Goal: Navigation & Orientation: Find specific page/section

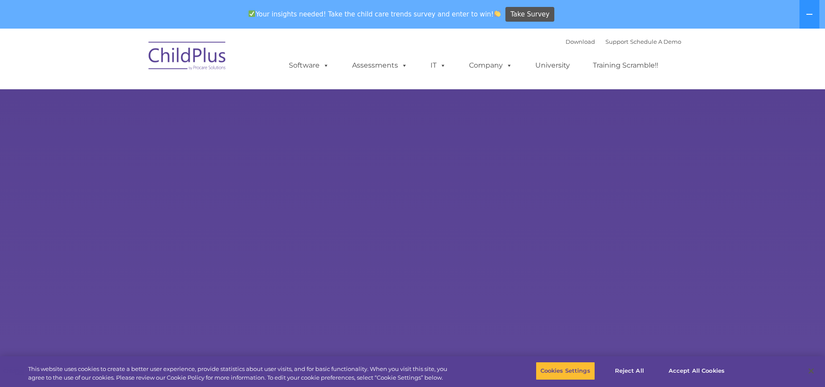
select select "MEDIUM"
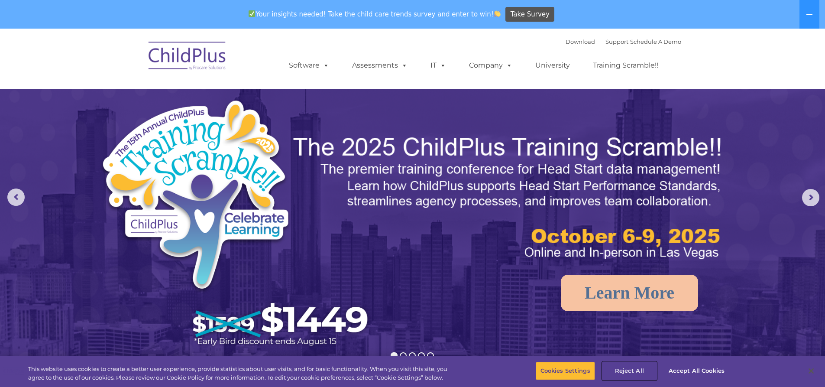
click at [639, 367] on button "Reject All" at bounding box center [629, 370] width 54 height 18
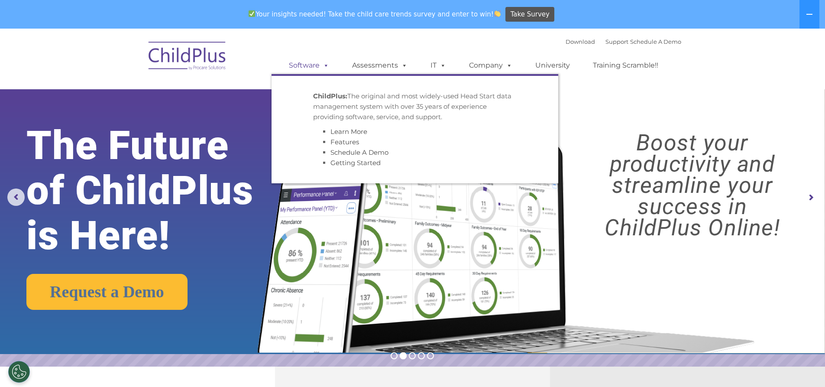
click at [325, 62] on span at bounding box center [324, 65] width 10 height 8
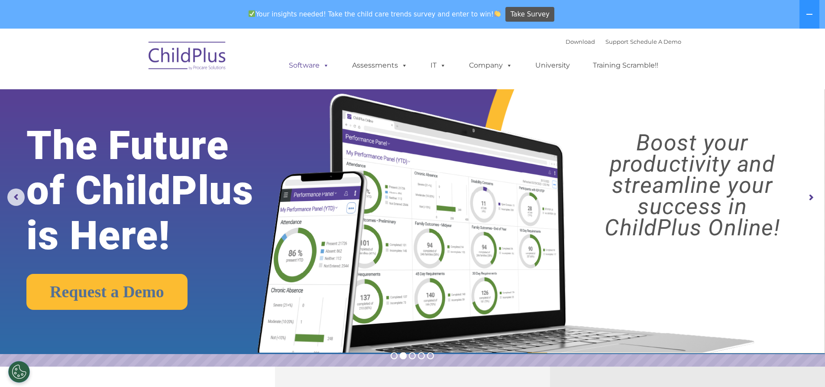
click at [325, 62] on span at bounding box center [324, 65] width 10 height 8
click at [811, 13] on icon at bounding box center [808, 14] width 7 height 7
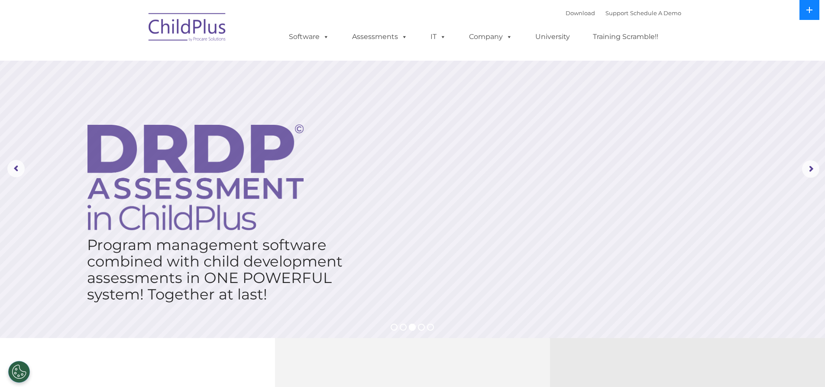
click at [810, 11] on icon at bounding box center [808, 9] width 7 height 7
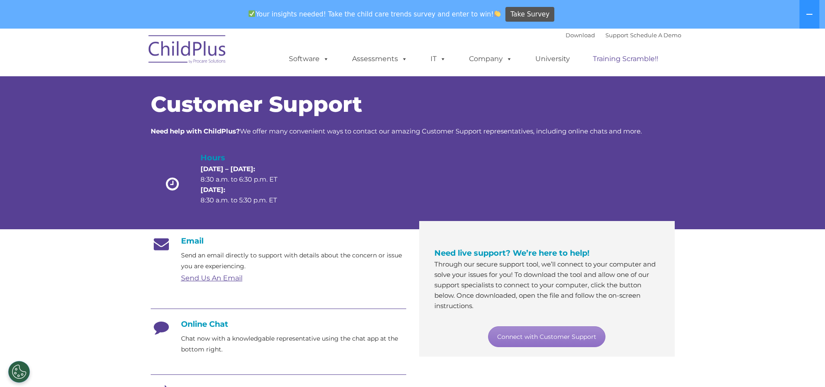
click at [615, 62] on link "Training Scramble!!" at bounding box center [625, 58] width 83 height 17
